Goal: Transaction & Acquisition: Purchase product/service

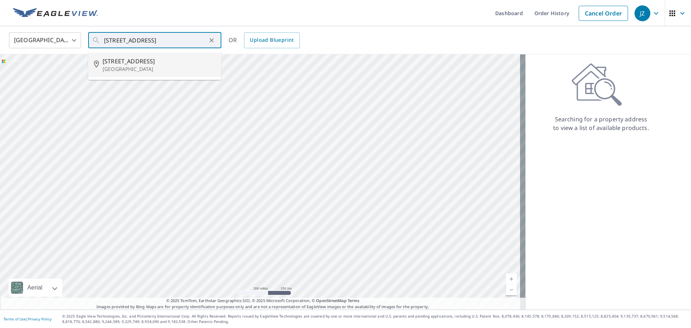
click at [132, 69] on p "[GEOGRAPHIC_DATA]" at bounding box center [159, 68] width 113 height 7
type input "[STREET_ADDRESS]"
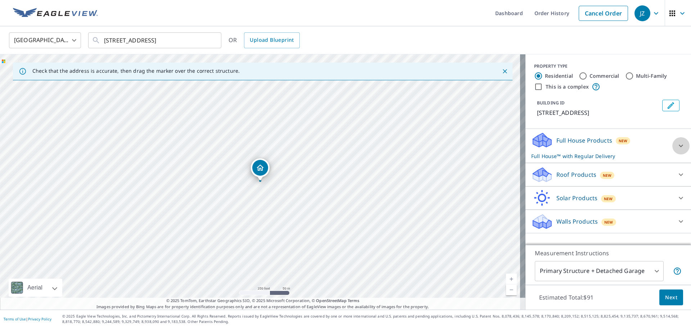
click at [678, 145] on icon at bounding box center [680, 145] width 9 height 9
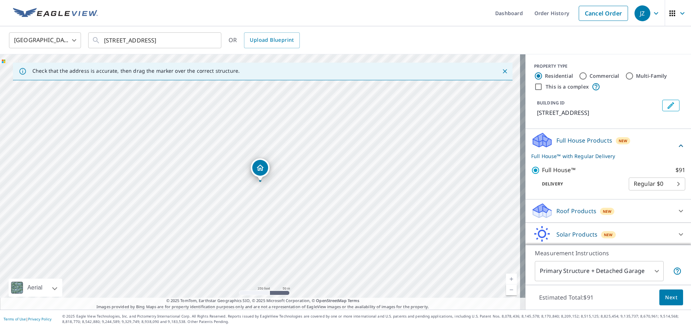
click at [678, 145] on div "Full House Products New Full House™ with Regular Delivery Full House™ $91 Deliv…" at bounding box center [607, 164] width 165 height 70
click at [676, 146] on icon at bounding box center [680, 145] width 9 height 9
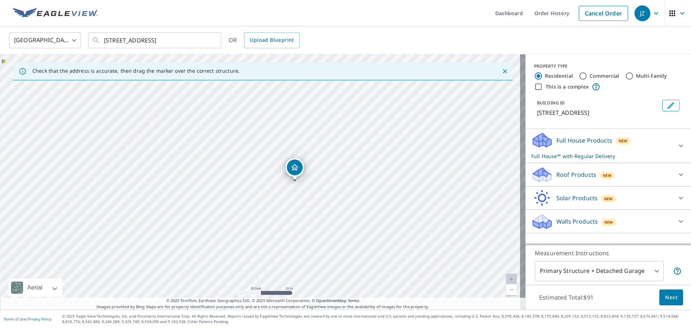
click at [599, 150] on div "Full House Products New Full House™ with Regular Delivery" at bounding box center [601, 146] width 141 height 28
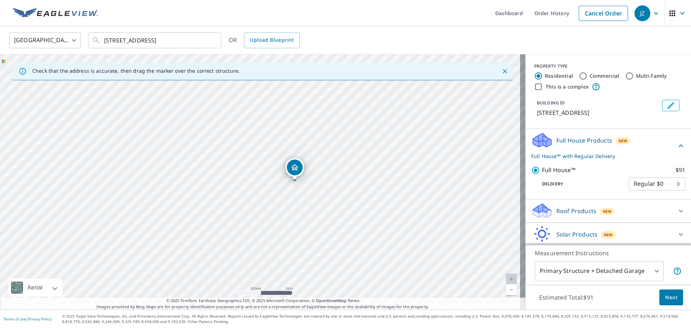
click at [667, 298] on span "Next" at bounding box center [671, 297] width 12 height 9
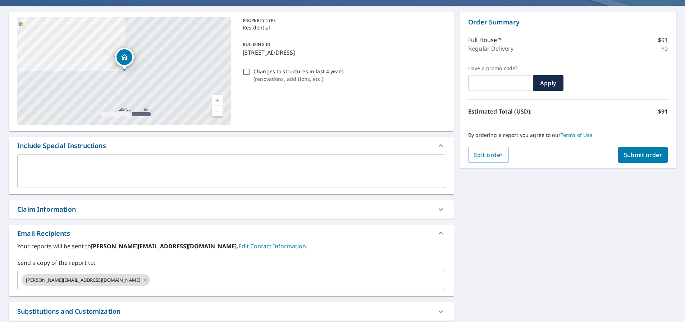
scroll to position [125, 0]
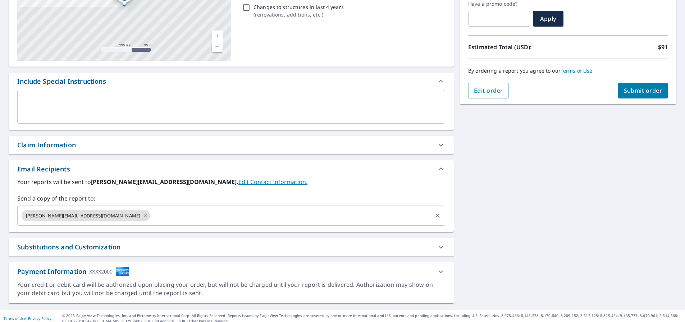
click at [151, 215] on input "text" at bounding box center [291, 216] width 280 height 14
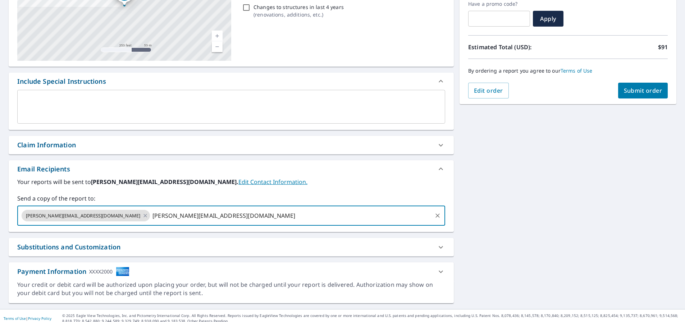
click at [258, 219] on input "[PERSON_NAME][EMAIL_ADDRESS][DOMAIN_NAME]" at bounding box center [291, 216] width 280 height 14
type input "[PERSON_NAME][EMAIL_ADDRESS][DOMAIN_NAME]"
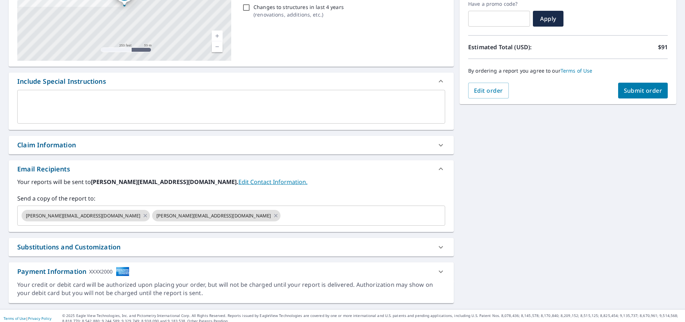
click at [254, 246] on div "Substitutions and Customization" at bounding box center [224, 247] width 415 height 10
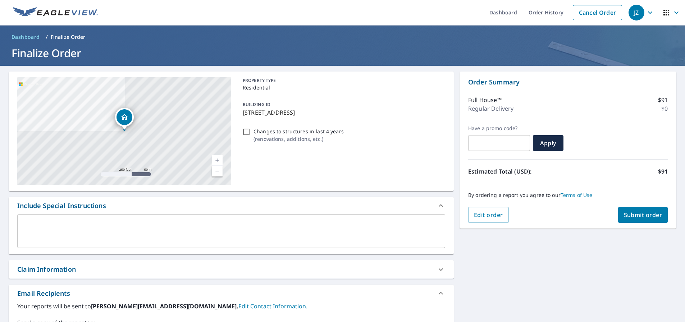
scroll to position [0, 0]
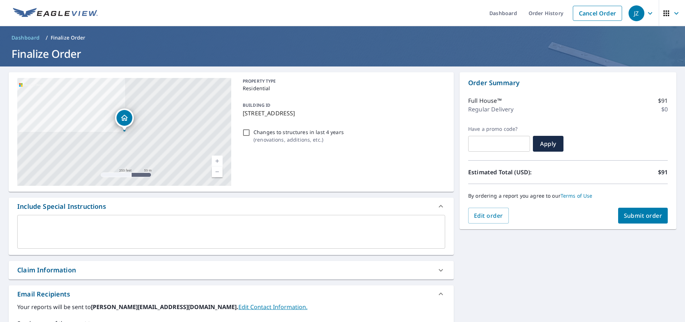
click at [654, 218] on span "Submit order" at bounding box center [643, 216] width 38 height 8
